Goal: Navigation & Orientation: Find specific page/section

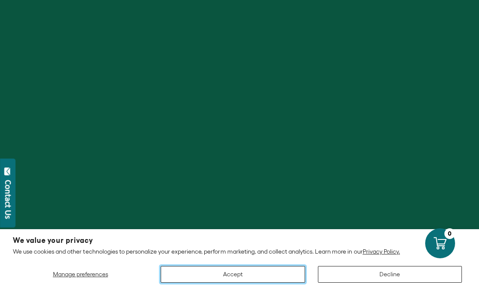
click at [253, 270] on button "Accept" at bounding box center [233, 274] width 144 height 17
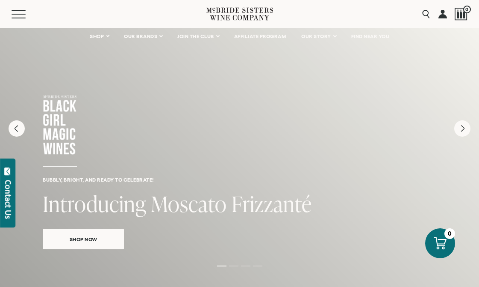
scroll to position [23, 0]
click at [21, 11] on button "Menu" at bounding box center [27, 14] width 31 height 9
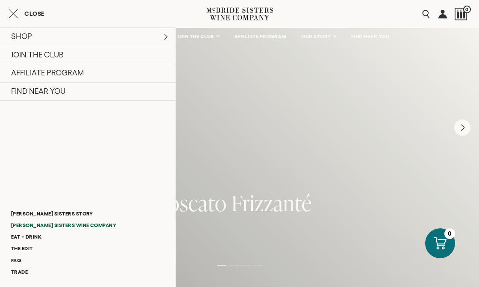
click at [48, 228] on link "[PERSON_NAME] Sisters Wine Company" at bounding box center [88, 225] width 176 height 12
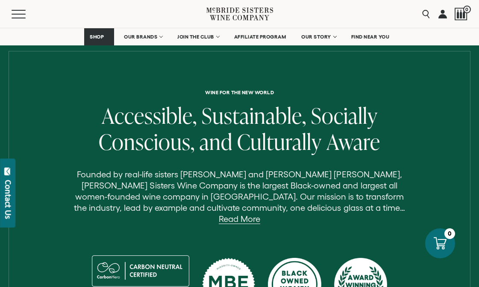
scroll to position [187, 0]
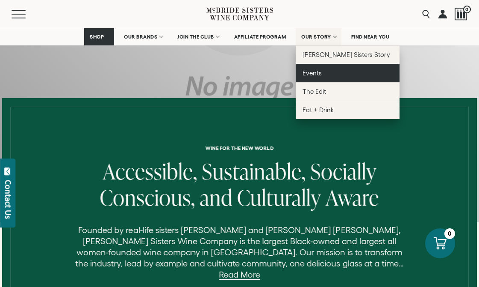
click at [328, 76] on link "Events" at bounding box center [348, 73] width 104 height 18
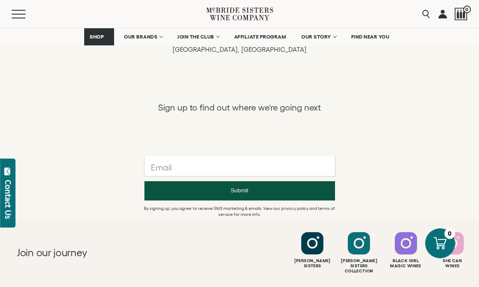
scroll to position [803, 0]
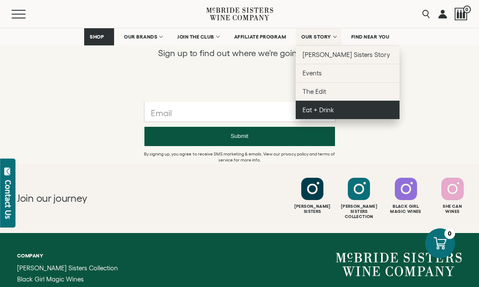
click at [333, 106] on link "Eat + Drink" at bounding box center [348, 110] width 104 height 18
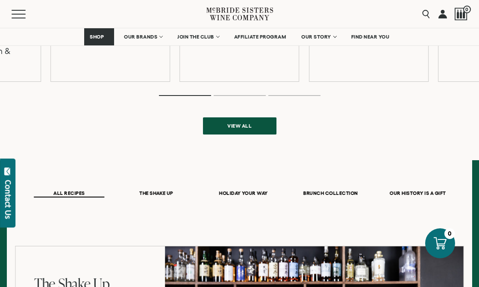
scroll to position [410, 0]
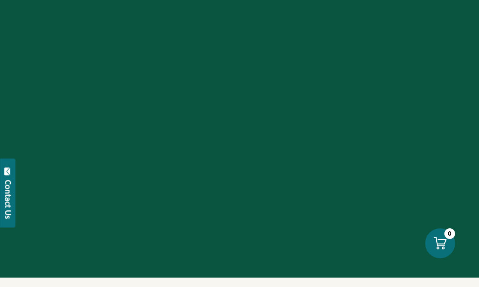
scroll to position [803, 0]
